Goal: Obtain resource: Download file/media

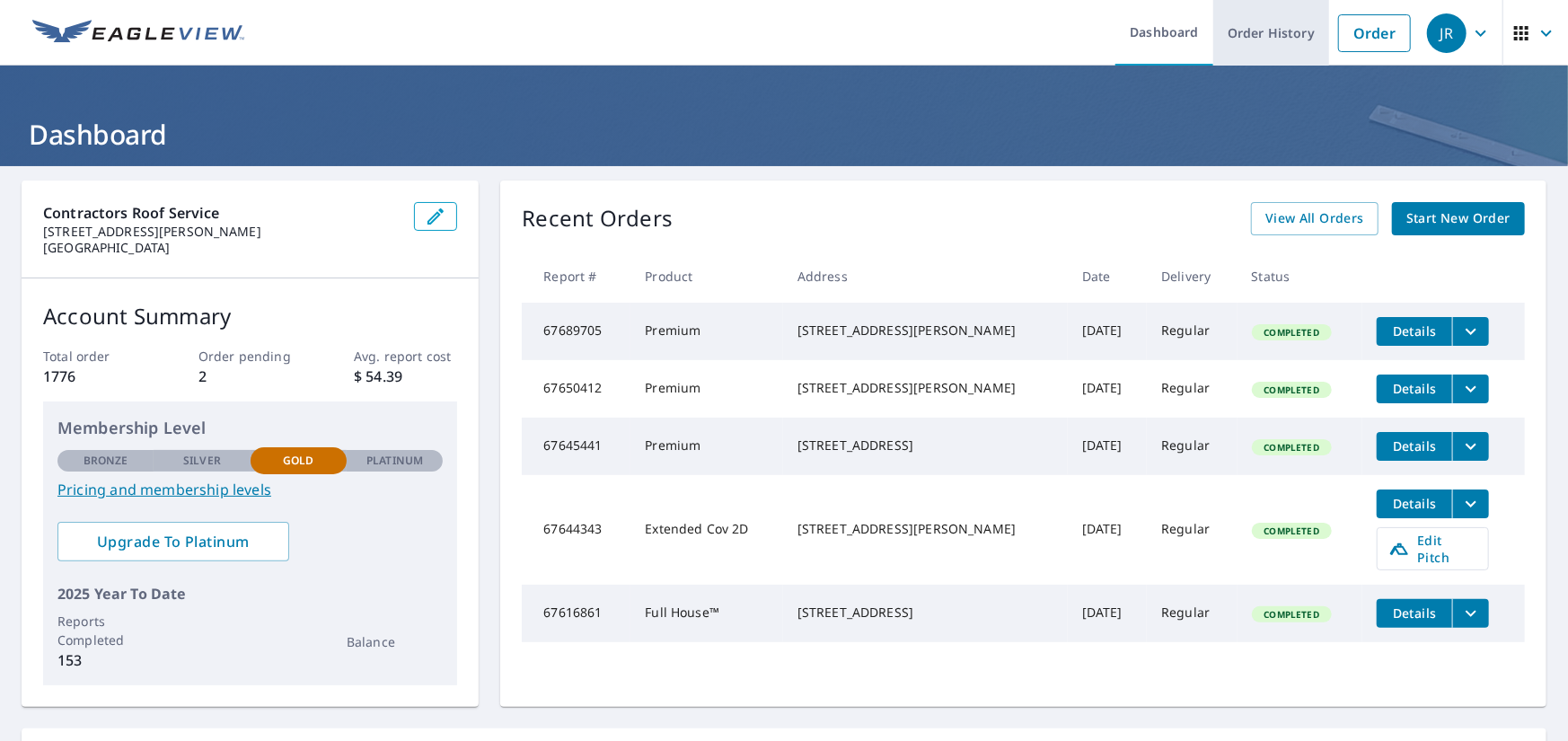
click at [1244, 28] on link "Order History" at bounding box center [1271, 33] width 116 height 65
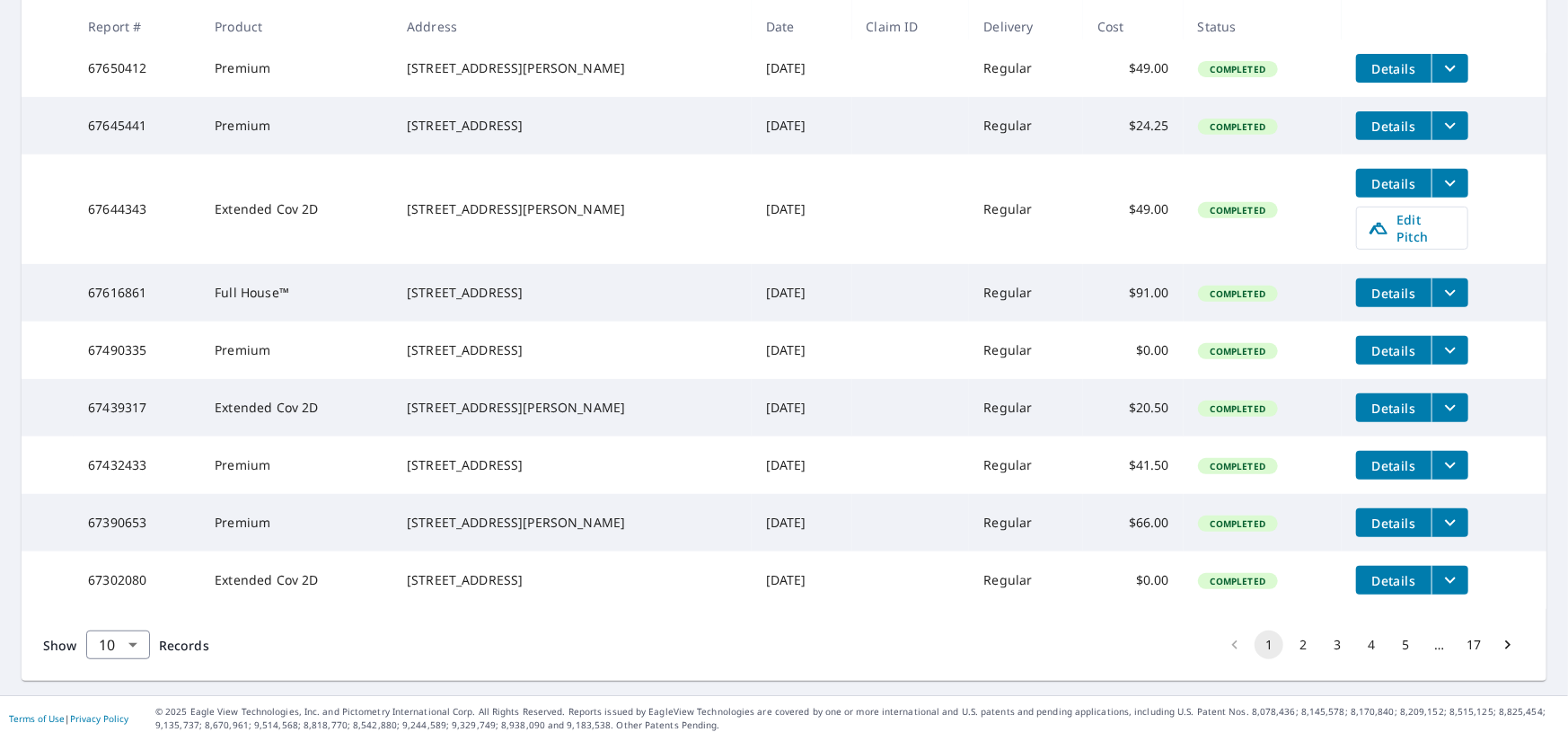
scroll to position [467, 0]
click at [1390, 572] on span "Details" at bounding box center [1393, 580] width 54 height 17
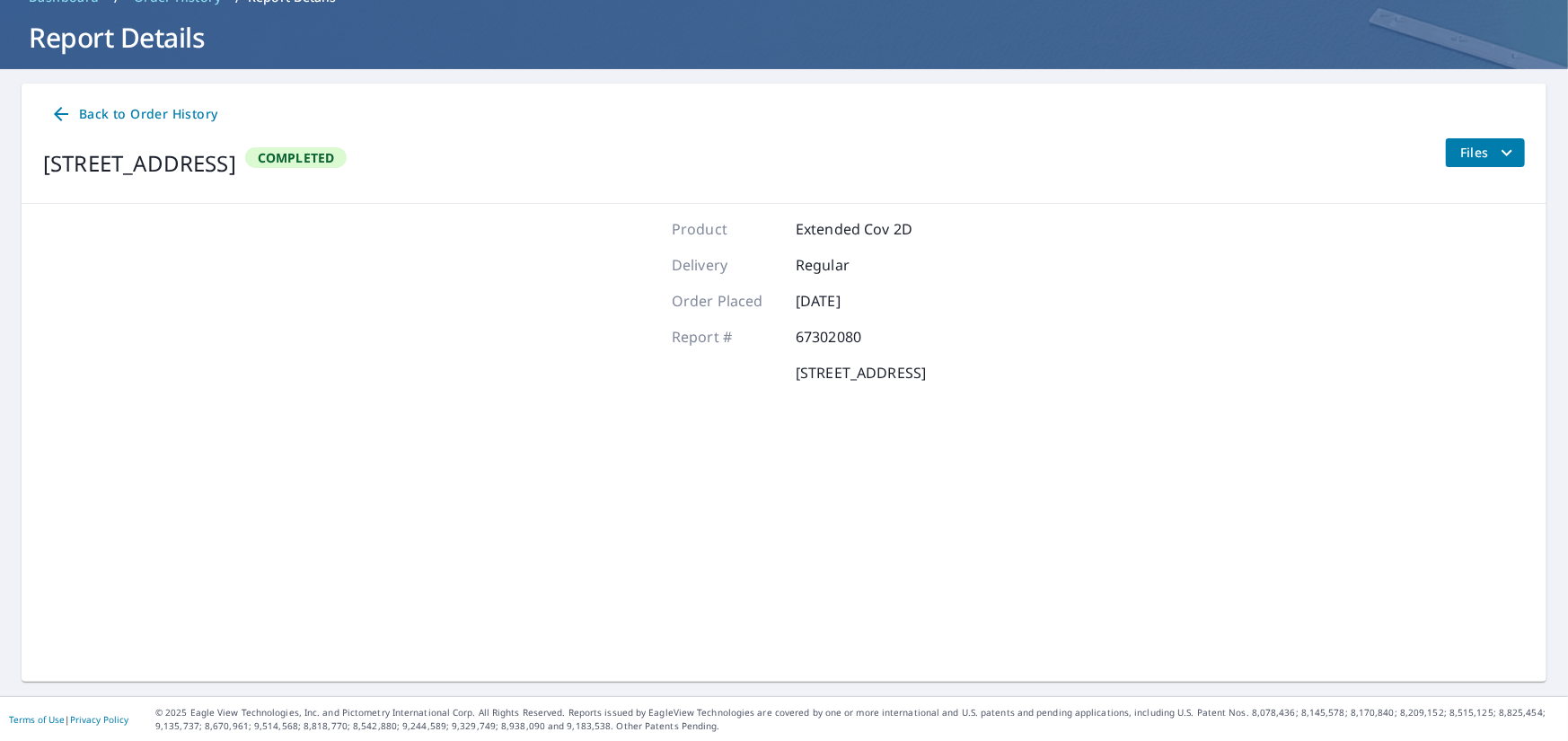
click at [1464, 151] on span "Files" at bounding box center [1488, 152] width 57 height 22
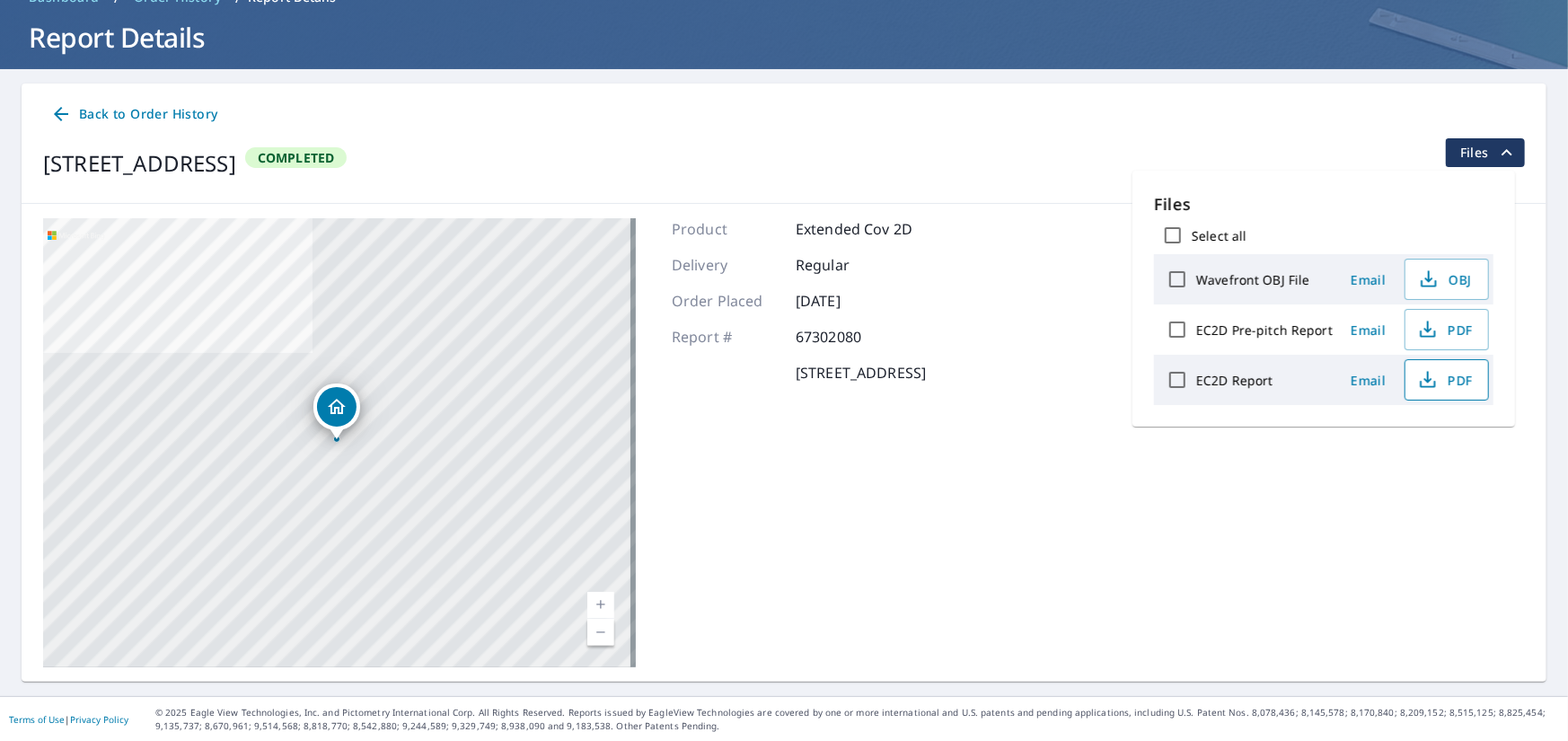
click at [1446, 378] on span "PDF" at bounding box center [1445, 380] width 57 height 22
click at [79, 121] on span "Back to Order History" at bounding box center [133, 114] width 167 height 23
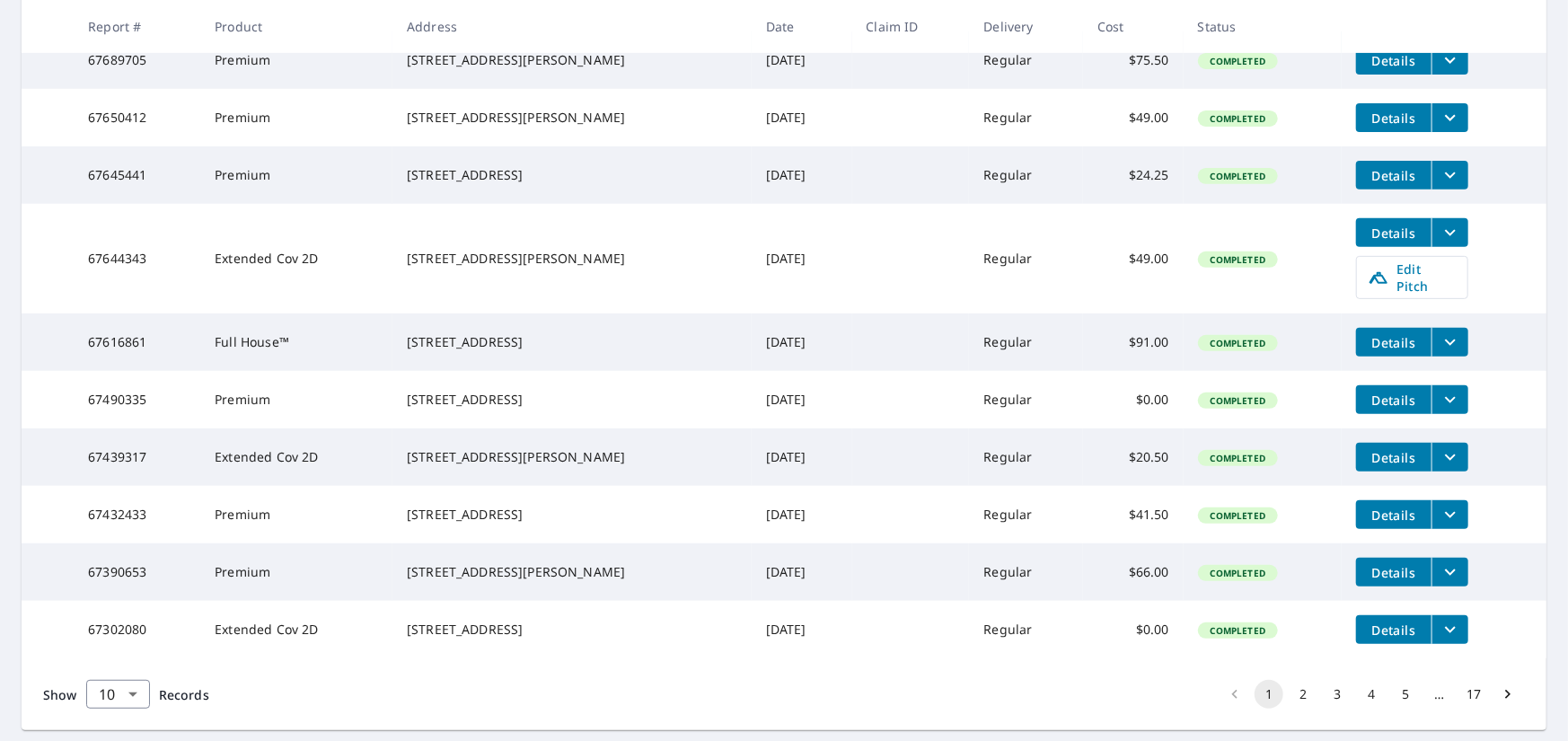
scroll to position [456, 0]
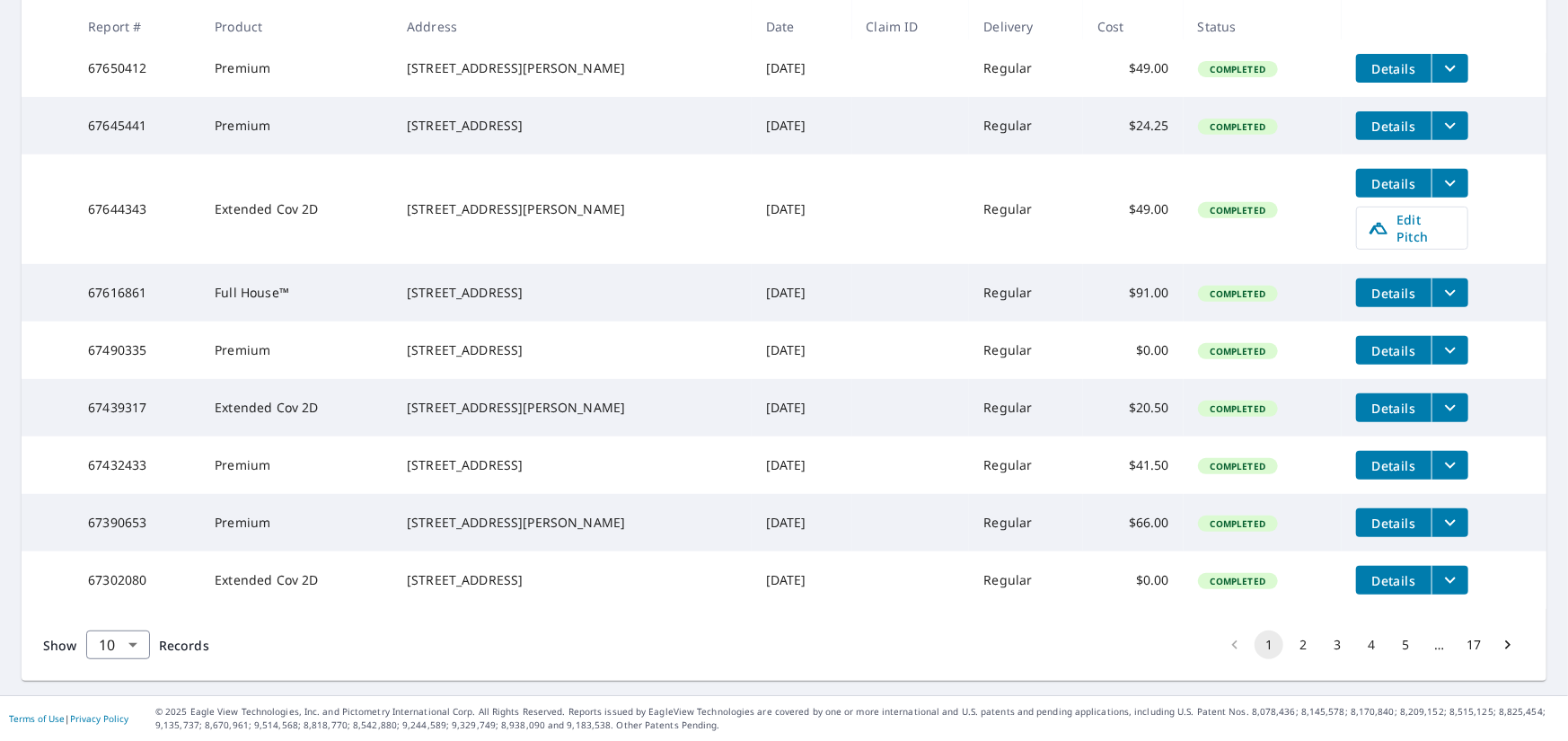
click at [557, 588] on div "[STREET_ADDRESS]" at bounding box center [572, 580] width 330 height 18
click at [1446, 580] on icon "filesDropdownBtn-67302080" at bounding box center [1451, 580] width 11 height 6
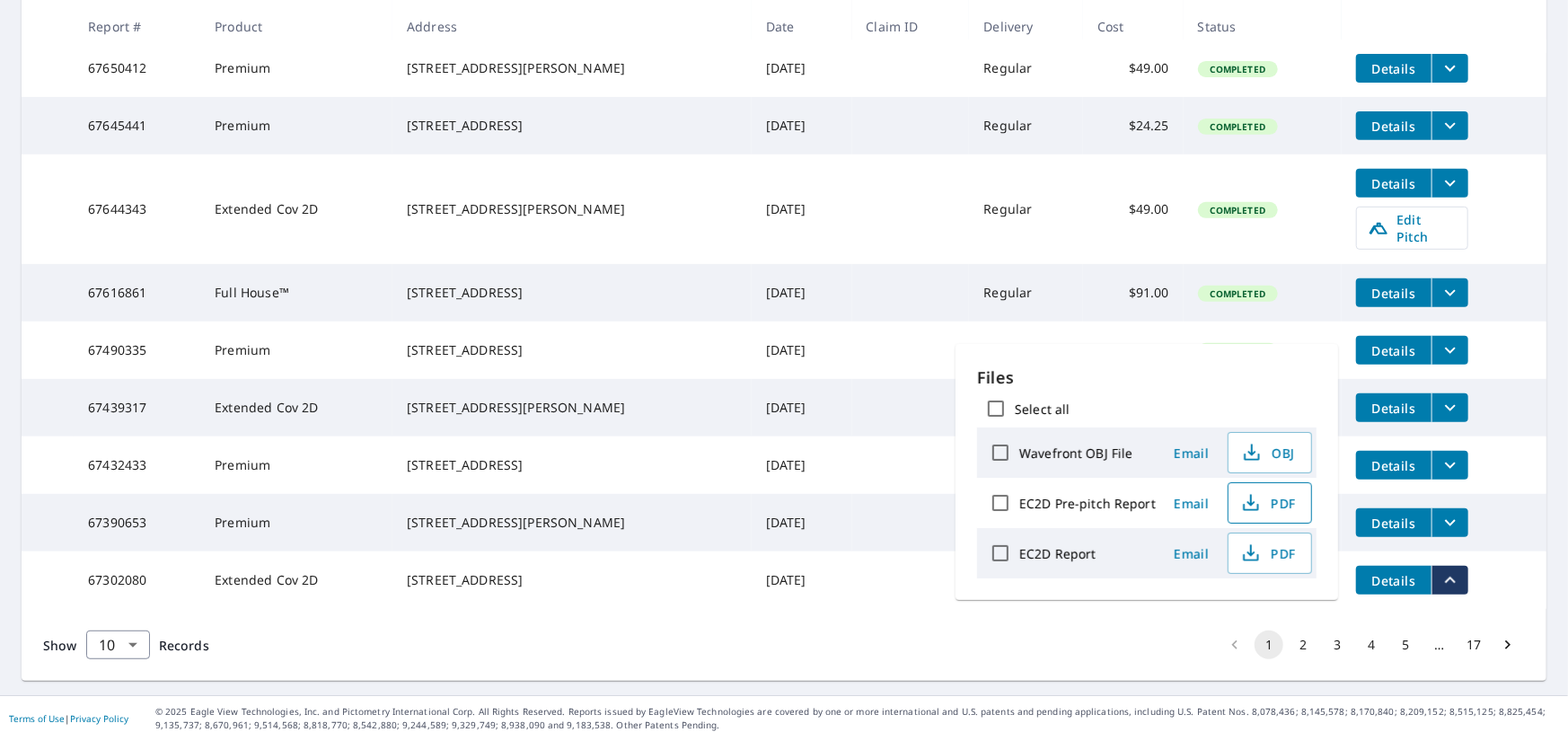
click at [1288, 497] on span "PDF" at bounding box center [1268, 502] width 57 height 22
